Goal: Task Accomplishment & Management: Complete application form

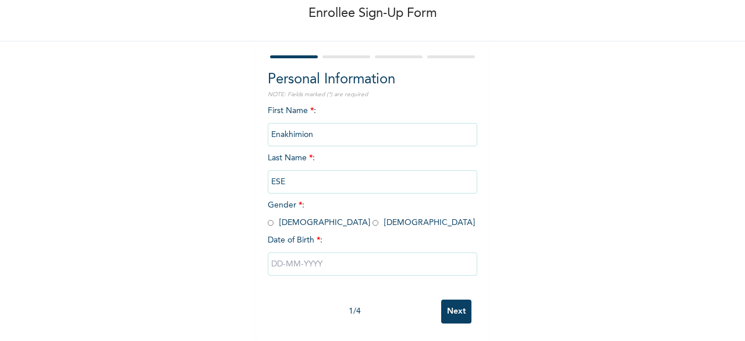
scroll to position [70, 0]
click at [373, 217] on input "radio" at bounding box center [376, 222] width 6 height 11
radio input "true"
click at [292, 261] on input "text" at bounding box center [373, 263] width 210 height 23
select select "8"
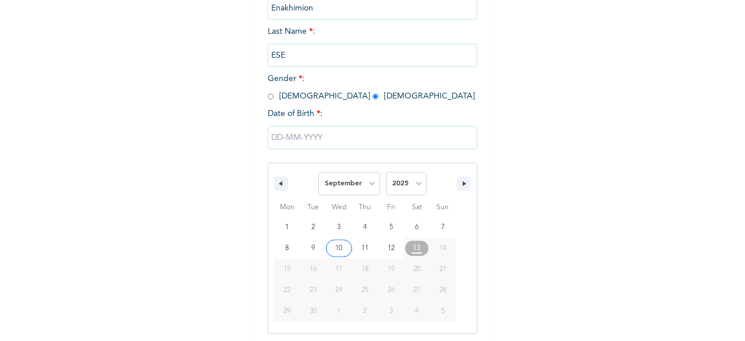
scroll to position [189, 0]
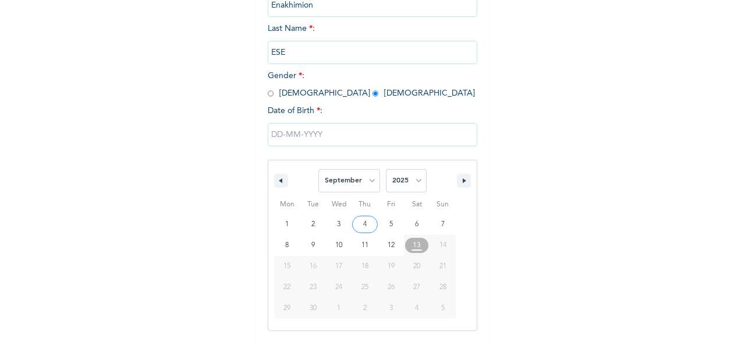
type input "[DATE]"
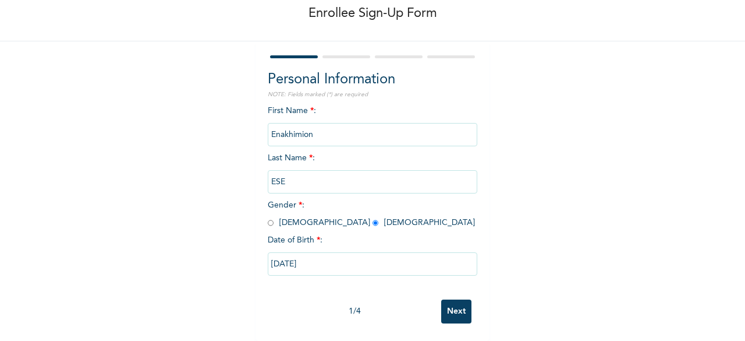
click at [291, 258] on input "[DATE]" at bounding box center [373, 263] width 210 height 23
select select "8"
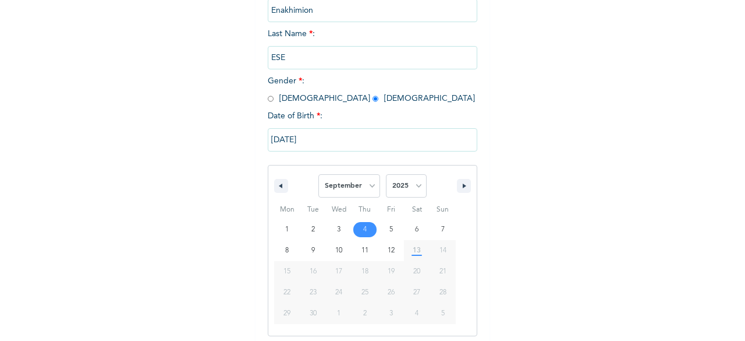
scroll to position [189, 0]
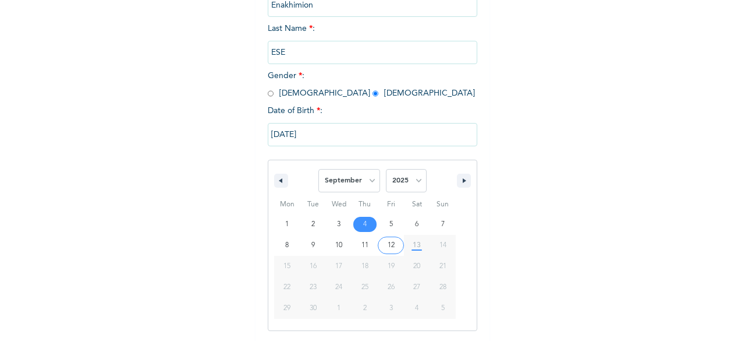
type input "[DATE]"
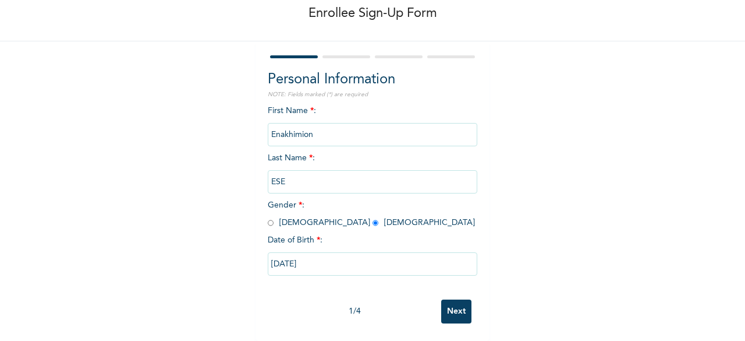
click at [453, 299] on input "Next" at bounding box center [456, 311] width 30 height 24
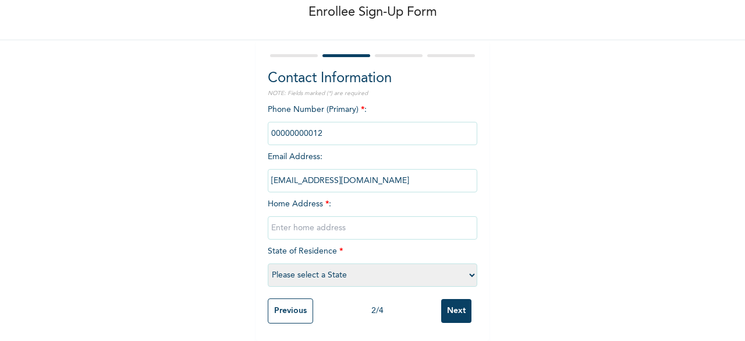
click at [302, 221] on input "text" at bounding box center [373, 227] width 210 height 23
paste input "No 20, omitoro opposite first bank. Ikorodu"
type input "No 20, omitoro opposite first bank. Ikorodu"
click at [301, 267] on select "Please select a State [PERSON_NAME] (FCT) [PERSON_NAME] Ibom [GEOGRAPHIC_DATA] …" at bounding box center [373, 274] width 210 height 23
select select "25"
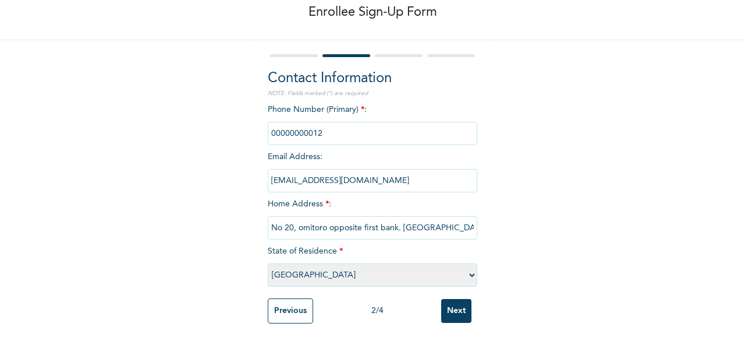
click at [268, 263] on select "Please select a State [PERSON_NAME] (FCT) [PERSON_NAME] Ibom [GEOGRAPHIC_DATA] …" at bounding box center [373, 274] width 210 height 23
click at [451, 302] on input "Next" at bounding box center [456, 311] width 30 height 24
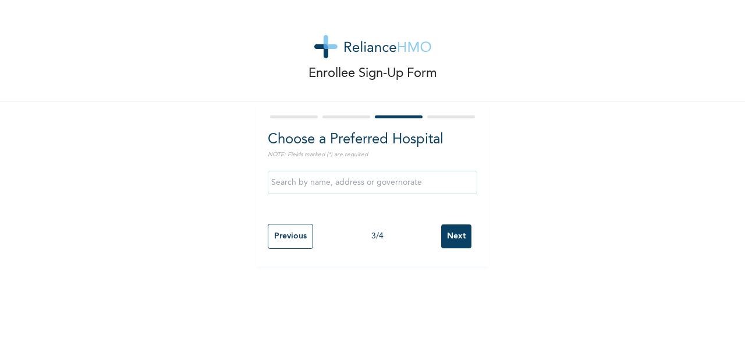
click at [456, 231] on input "Next" at bounding box center [456, 236] width 30 height 24
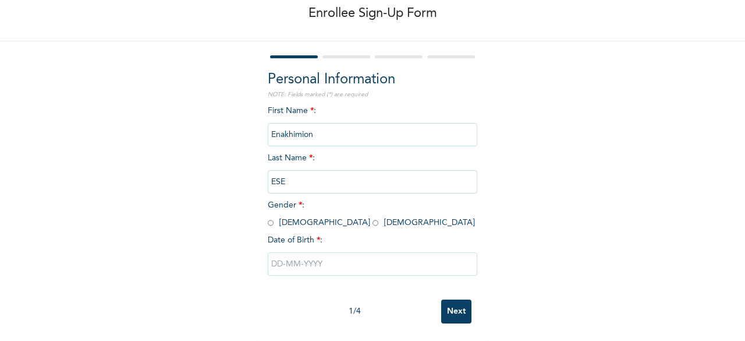
scroll to position [70, 0]
click at [373, 217] on input "radio" at bounding box center [376, 222] width 6 height 11
radio input "true"
click at [321, 259] on input "text" at bounding box center [373, 263] width 210 height 23
select select "8"
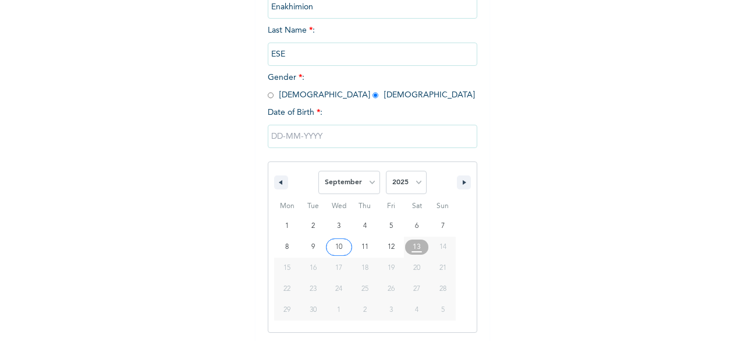
scroll to position [189, 0]
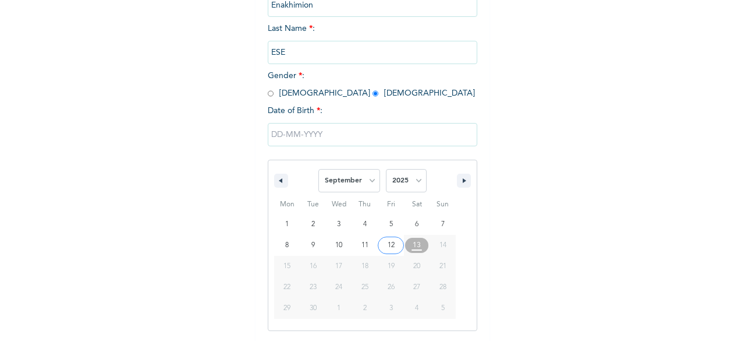
type input "[DATE]"
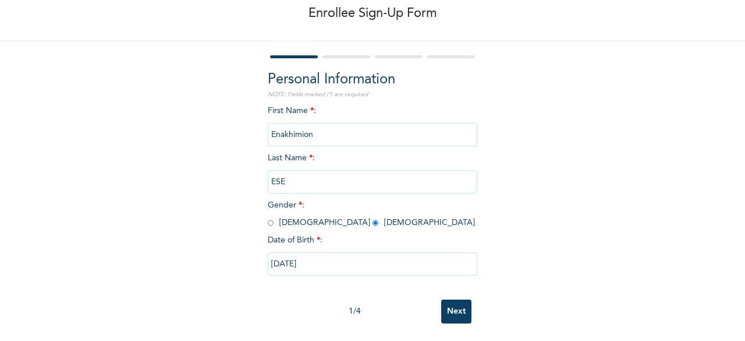
scroll to position [70, 0]
click at [444, 299] on input "Next" at bounding box center [456, 311] width 30 height 24
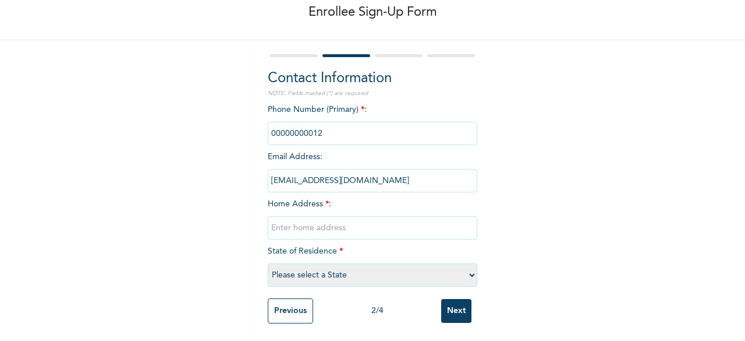
click at [308, 218] on input "text" at bounding box center [373, 227] width 210 height 23
paste input "Home address: No 20, omitoro opposite first bank. [GEOGRAPHIC_DATA]"
type input "Home address: No 20, omitoro opposite first bank. [GEOGRAPHIC_DATA]"
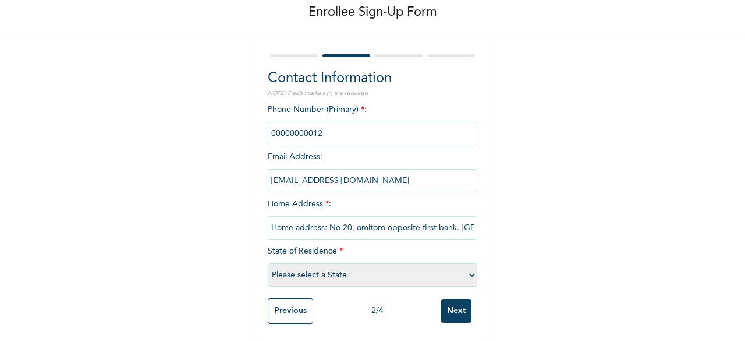
click at [303, 269] on select "Please select a State [PERSON_NAME] (FCT) [PERSON_NAME] Ibom [GEOGRAPHIC_DATA] …" at bounding box center [373, 274] width 210 height 23
select select "25"
click at [268, 263] on select "Please select a State [PERSON_NAME] (FCT) [PERSON_NAME] Ibom [GEOGRAPHIC_DATA] …" at bounding box center [373, 274] width 210 height 23
click at [453, 299] on input "Next" at bounding box center [456, 311] width 30 height 24
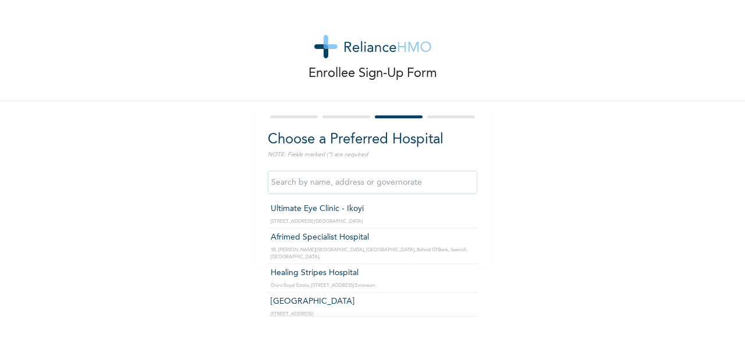
click at [367, 183] on input "text" at bounding box center [373, 182] width 210 height 23
type input "Afrimed Specialist Hospital"
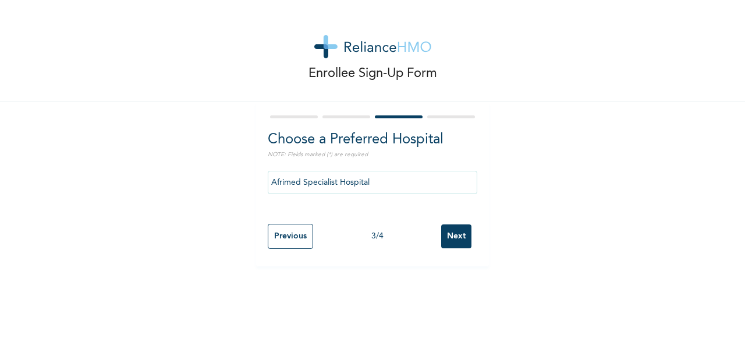
click at [455, 238] on input "Next" at bounding box center [456, 236] width 30 height 24
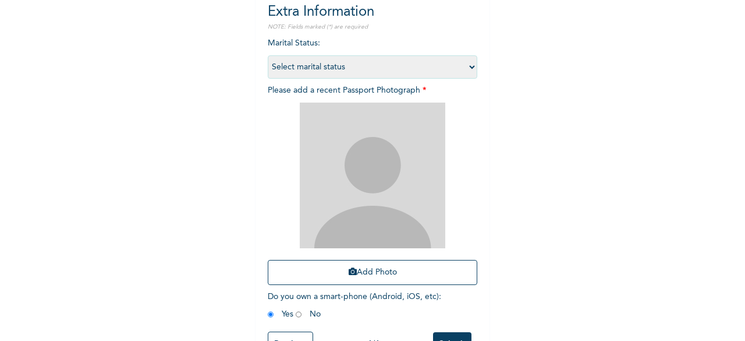
scroll to position [128, 0]
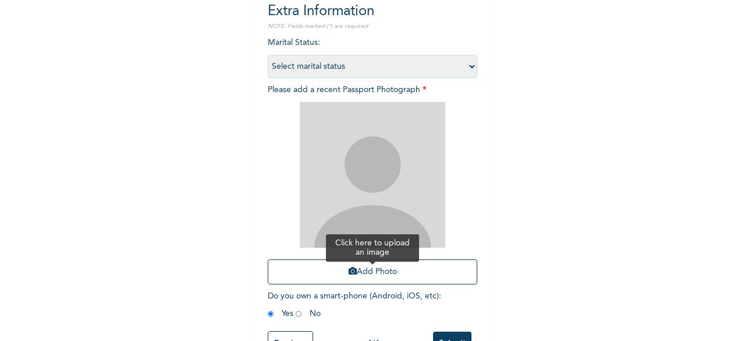
click at [375, 279] on button "Add Photo" at bounding box center [373, 271] width 210 height 25
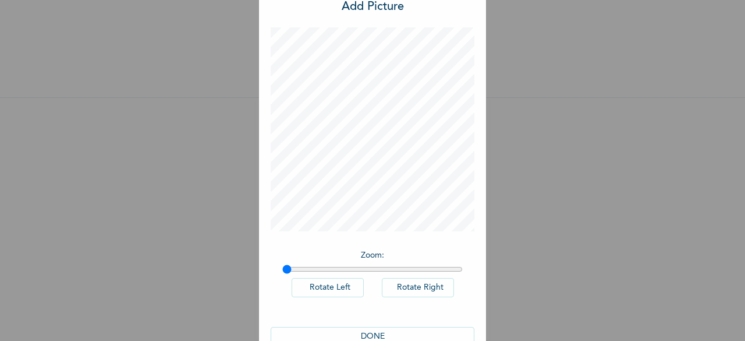
scroll to position [65, 0]
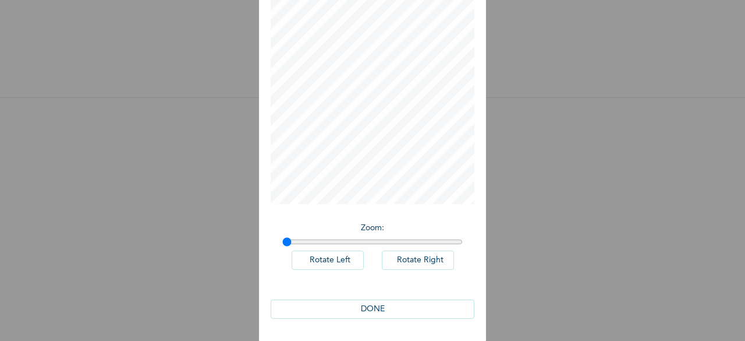
click at [367, 312] on button "DONE" at bounding box center [373, 308] width 204 height 19
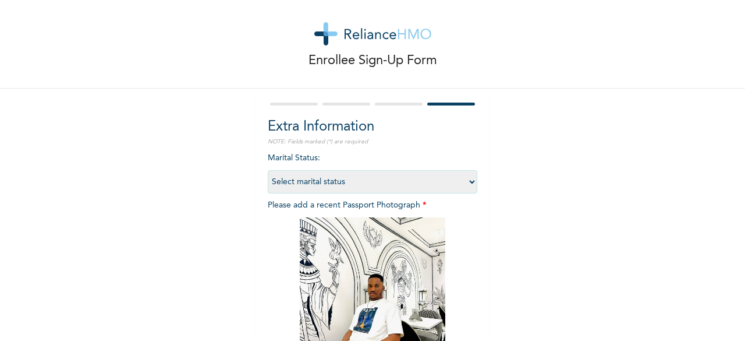
click at [311, 181] on select "Select marital status [DEMOGRAPHIC_DATA] Married [DEMOGRAPHIC_DATA] Widow/[DEMO…" at bounding box center [373, 181] width 210 height 23
select select "1"
click at [268, 170] on select "Select marital status [DEMOGRAPHIC_DATA] Married [DEMOGRAPHIC_DATA] Widow/[DEMO…" at bounding box center [373, 181] width 210 height 23
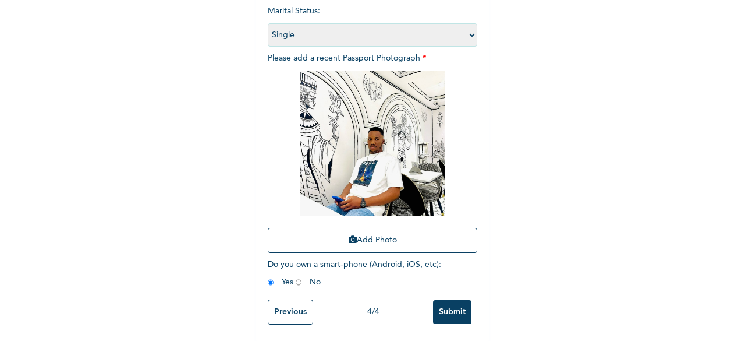
scroll to position [170, 0]
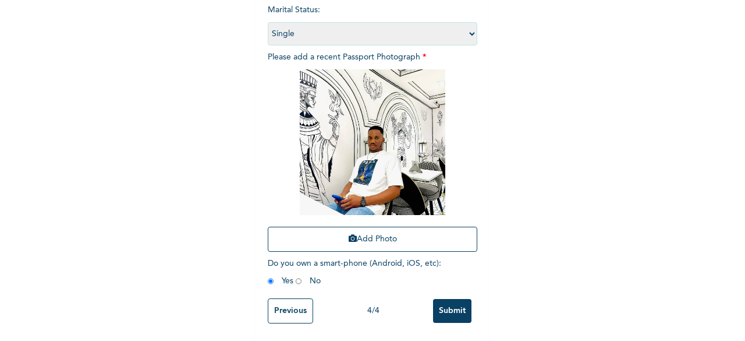
click at [445, 300] on input "Submit" at bounding box center [452, 311] width 38 height 24
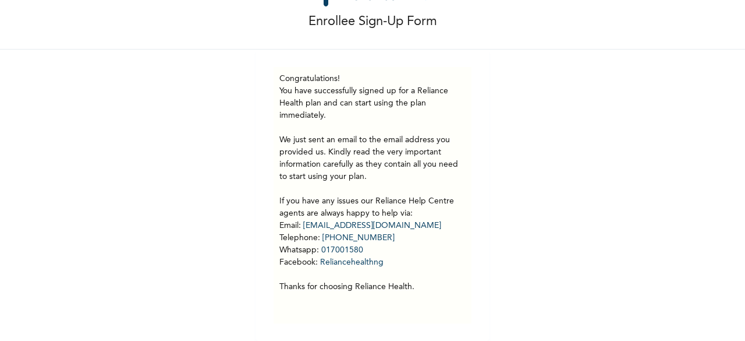
scroll to position [0, 0]
